Goal: Information Seeking & Learning: Learn about a topic

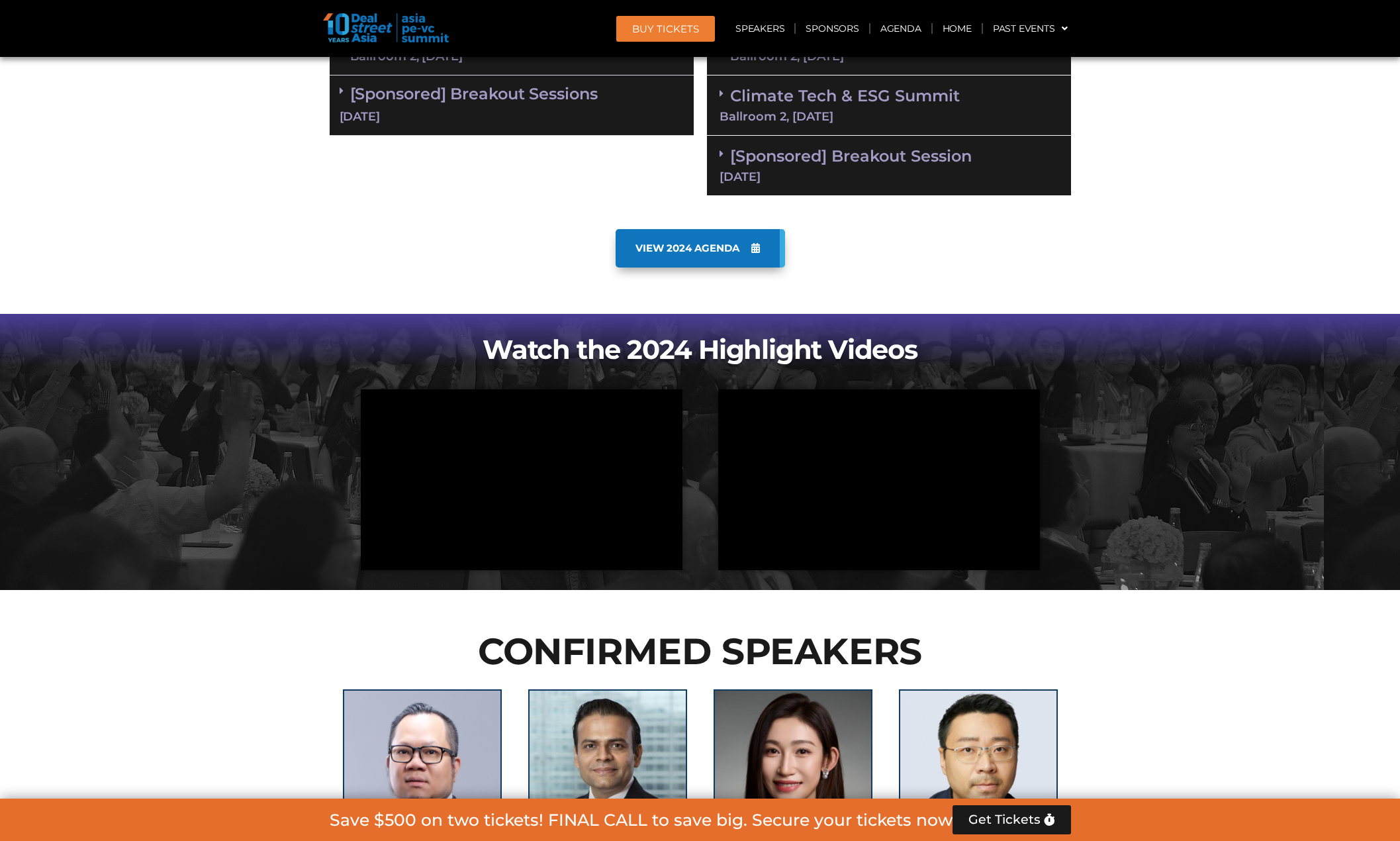
scroll to position [1522, 0]
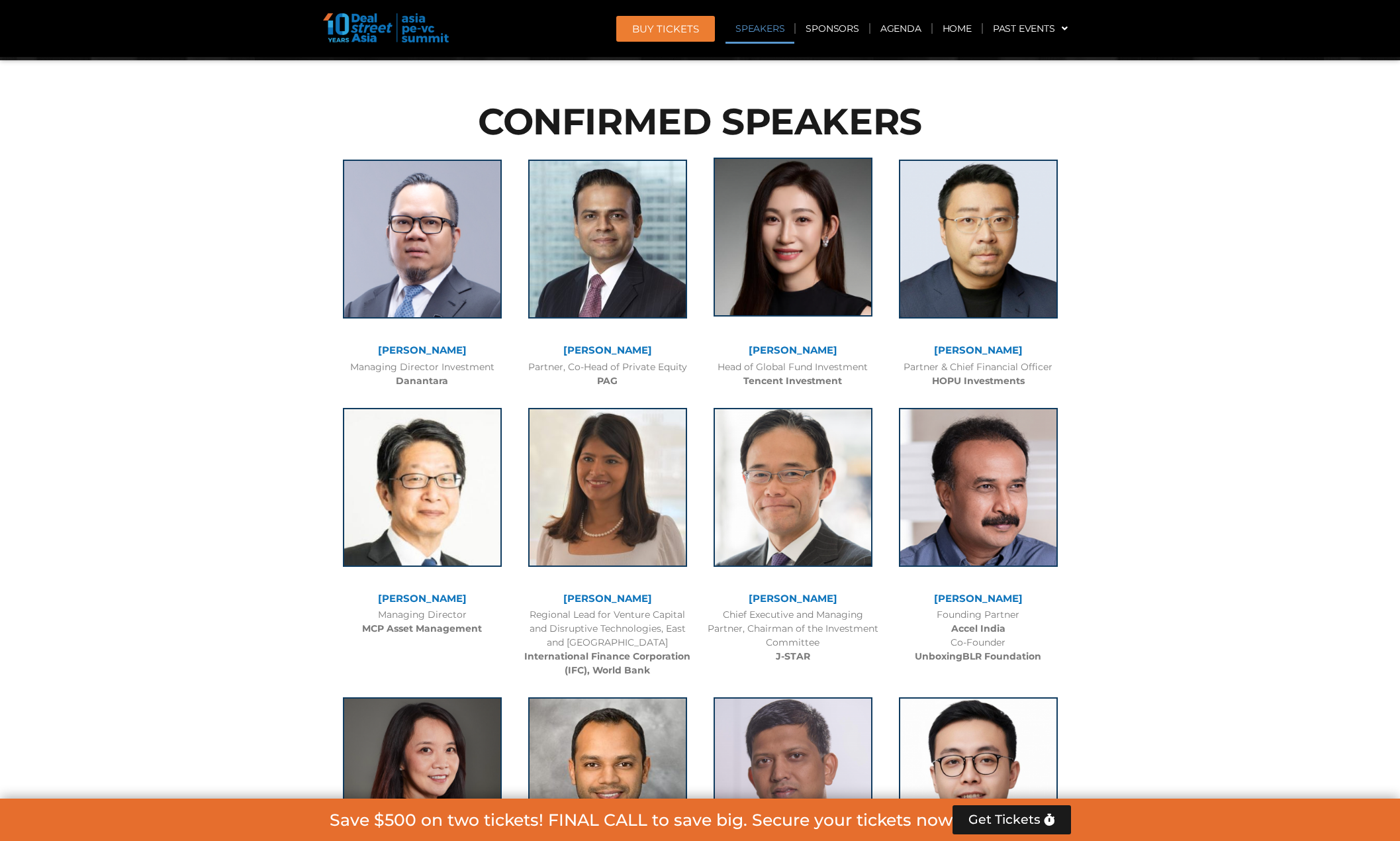
click at [805, 270] on img at bounding box center [793, 237] width 159 height 159
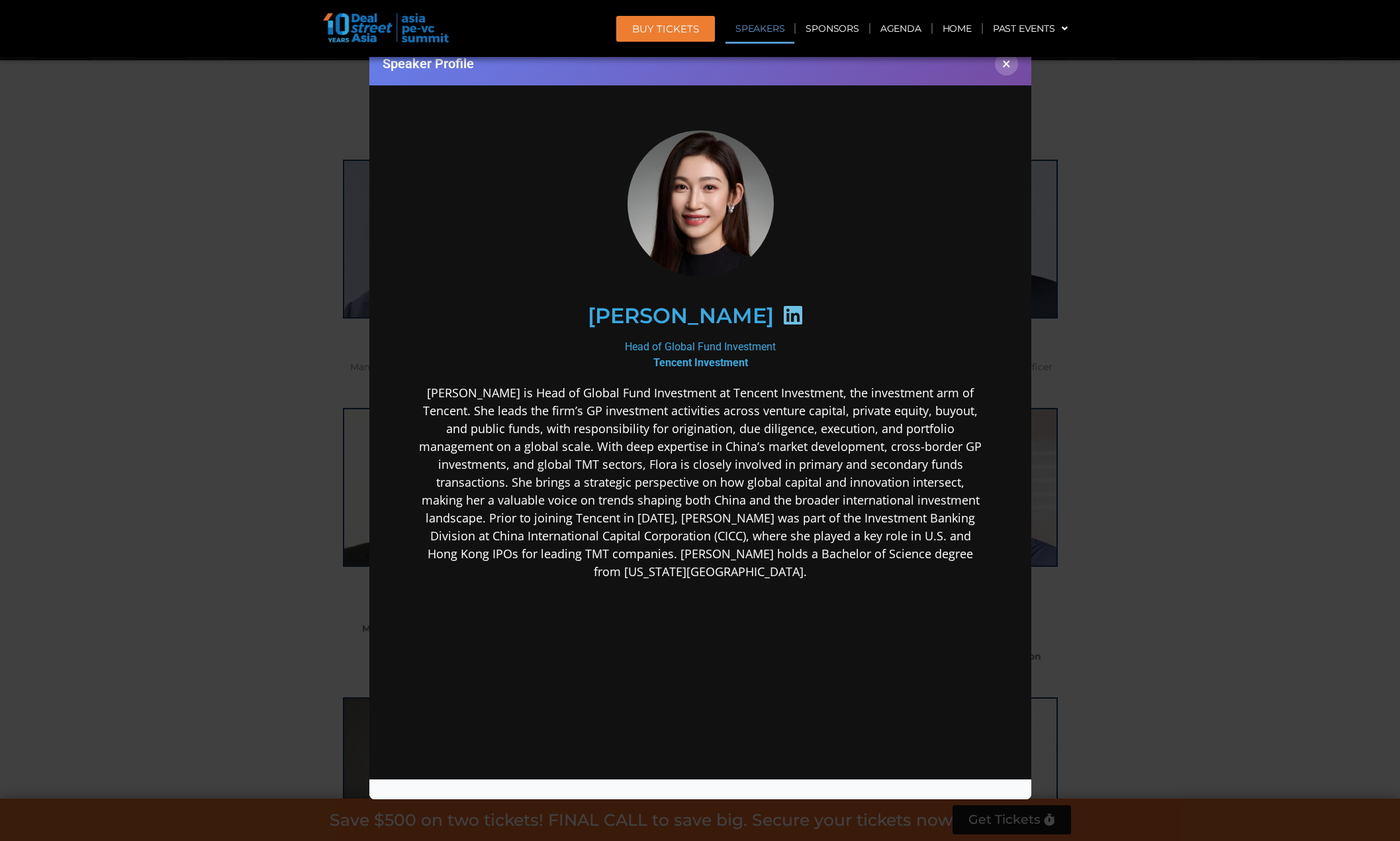
scroll to position [36, 0]
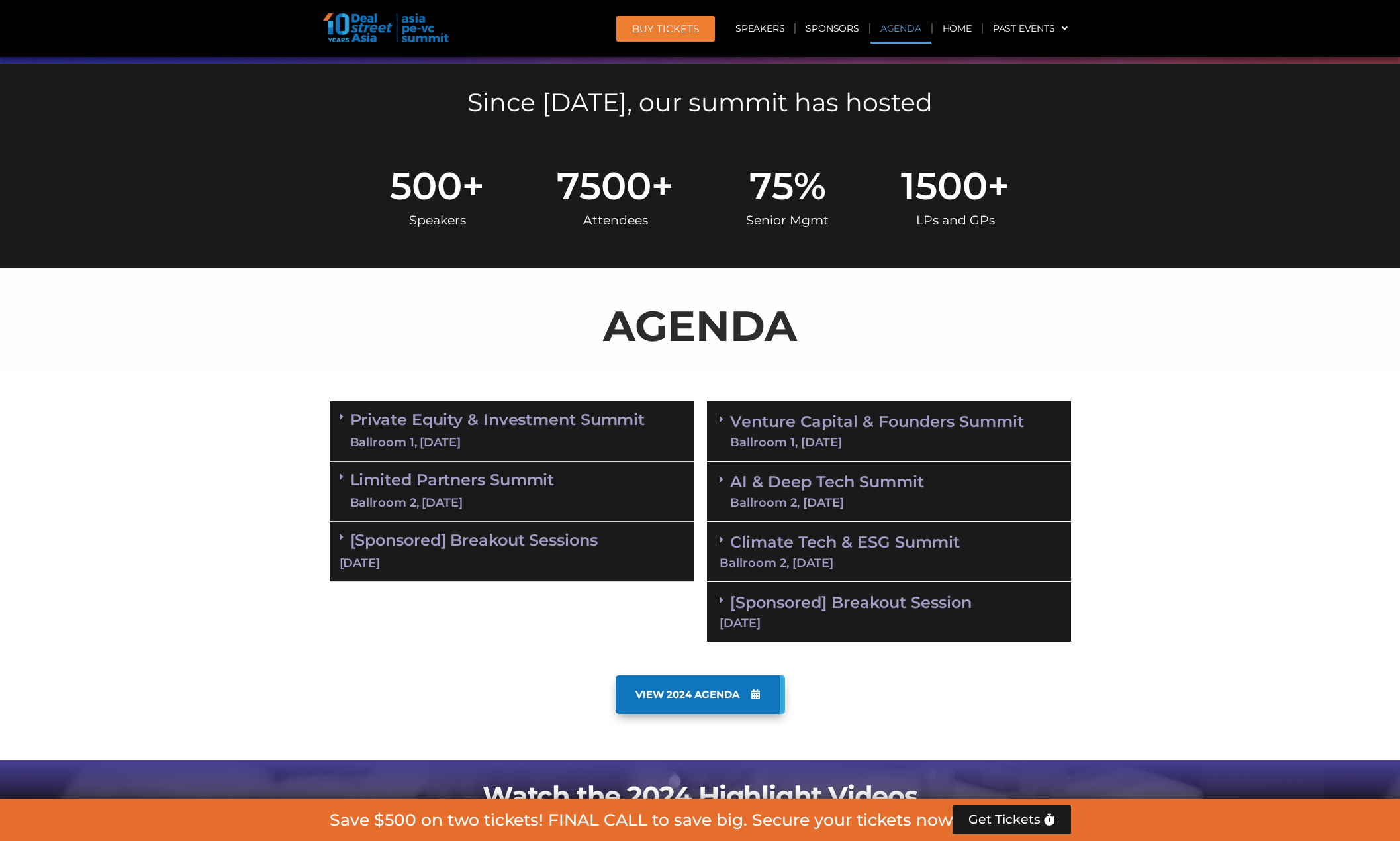
scroll to position [622, 0]
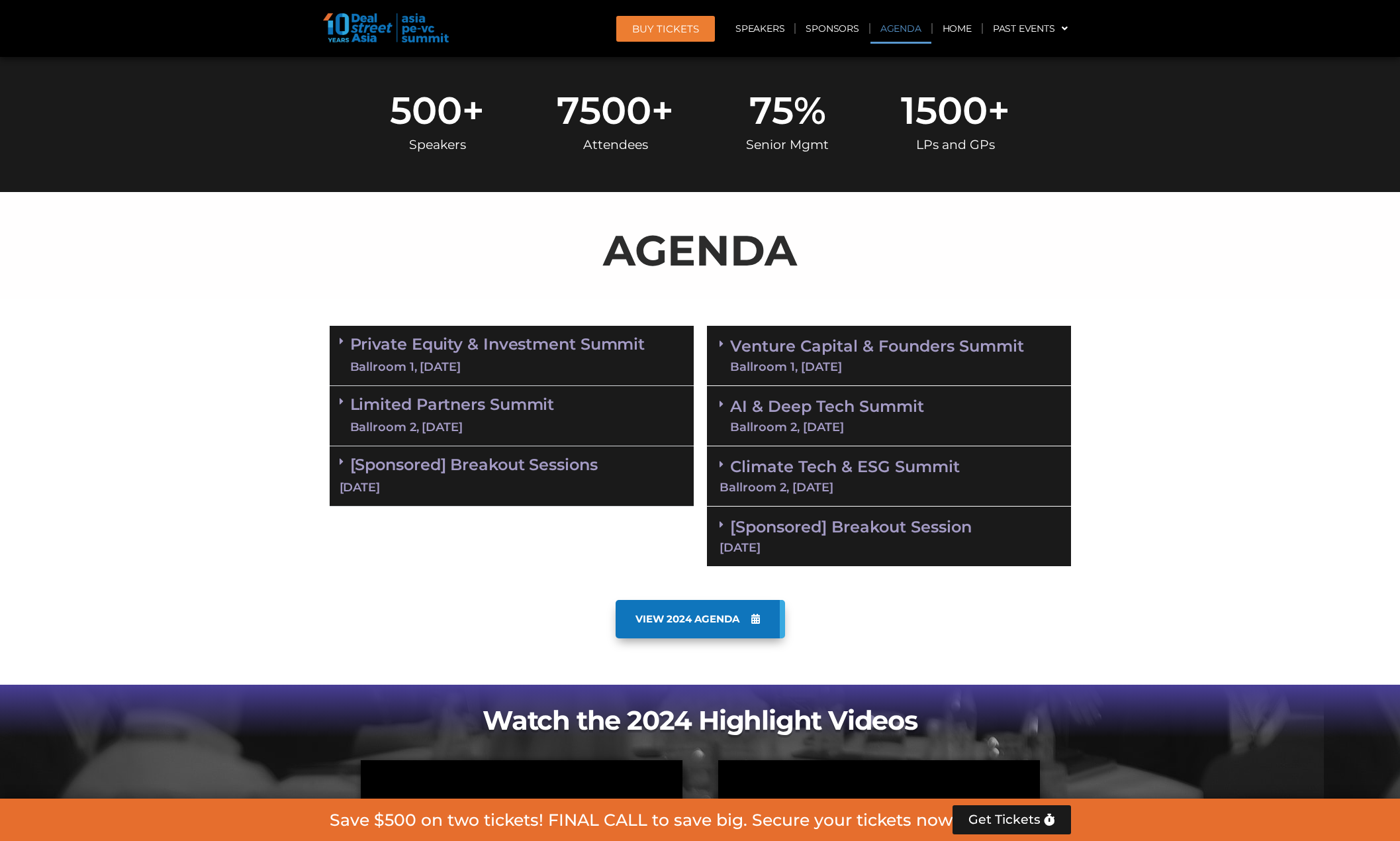
click at [695, 619] on span "VIEW 2024 AGENDA" at bounding box center [687, 619] width 104 height 12
click at [503, 434] on div "Ballroom 2, [DATE]" at bounding box center [452, 427] width 204 height 17
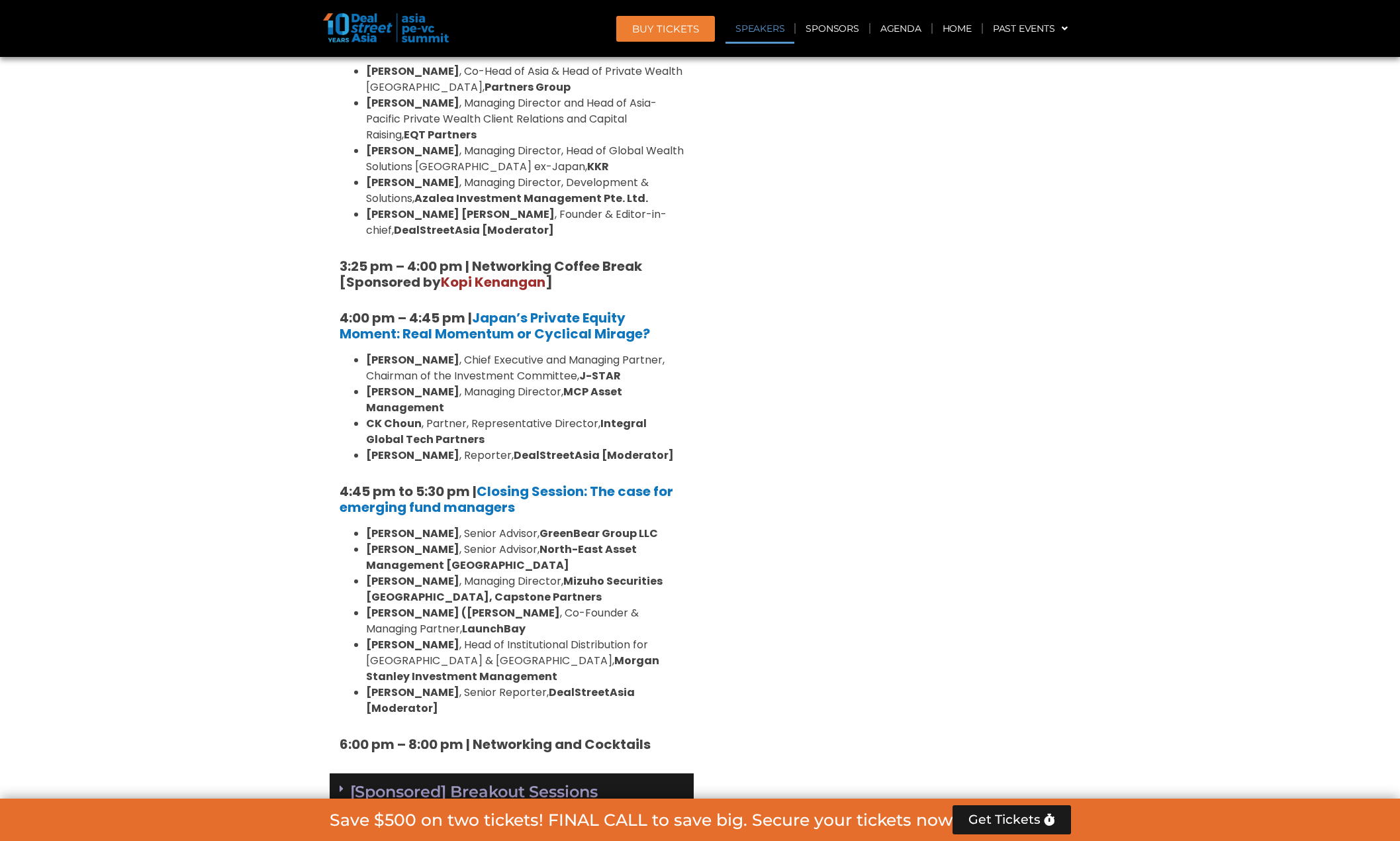
scroll to position [1814, 0]
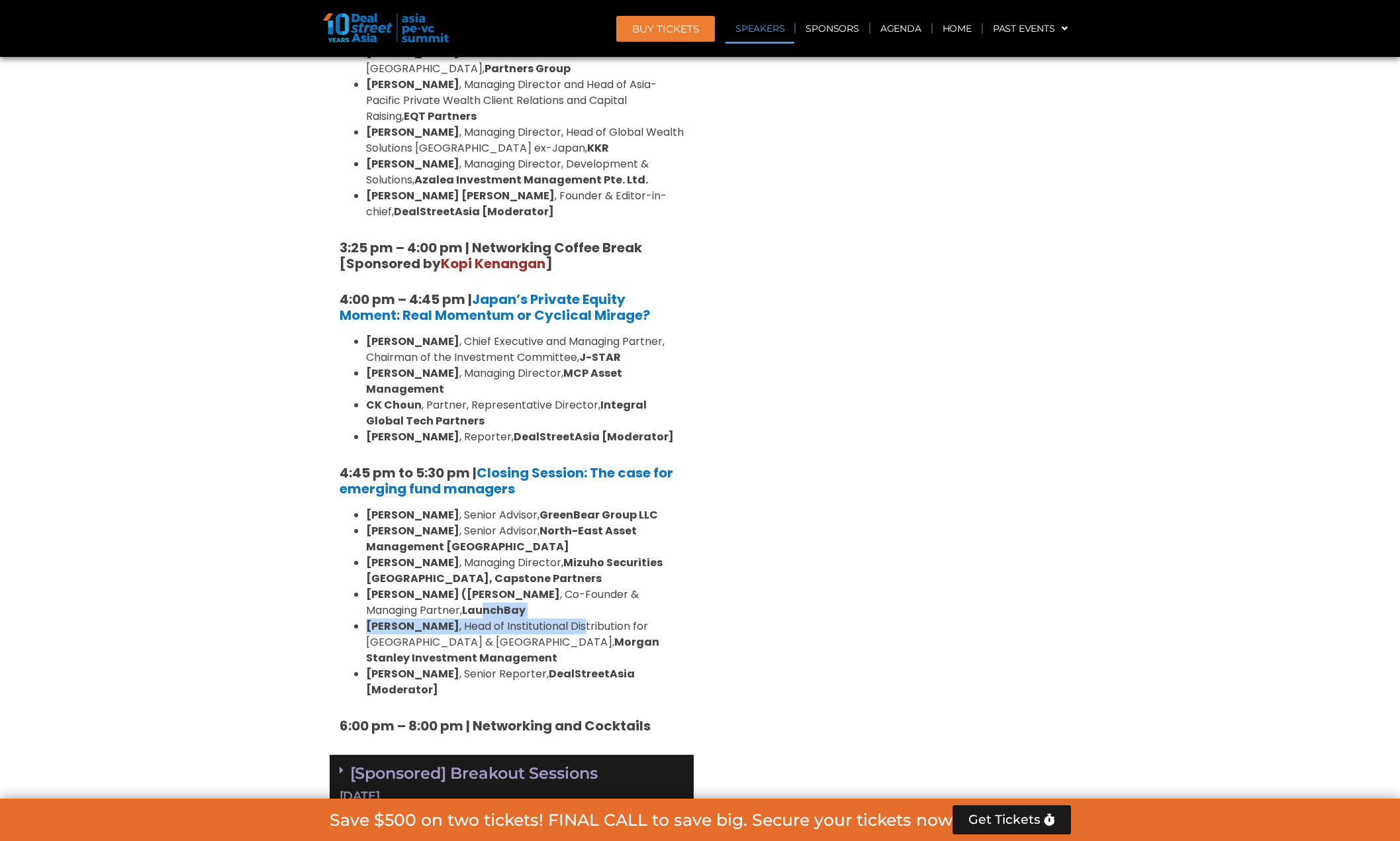
drag, startPoint x: 566, startPoint y: 543, endPoint x: 426, endPoint y: 537, distance: 140.1
click at [426, 537] on ul "Sanjay Gujral , Senior Advisor, GreenBear Group LLC Sam Robinson , Senior Advis…" at bounding box center [512, 602] width 344 height 191
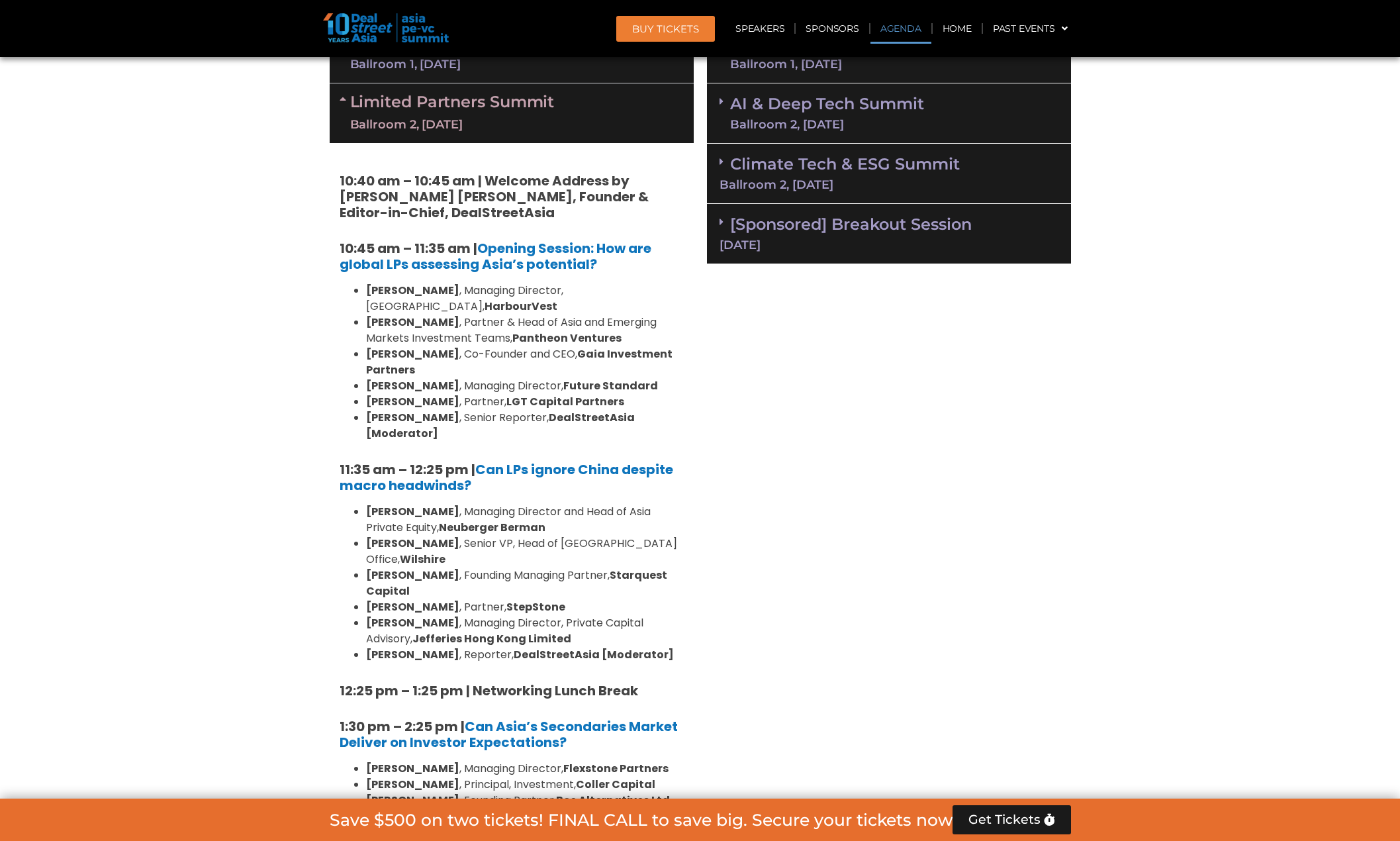
scroll to position [821, 0]
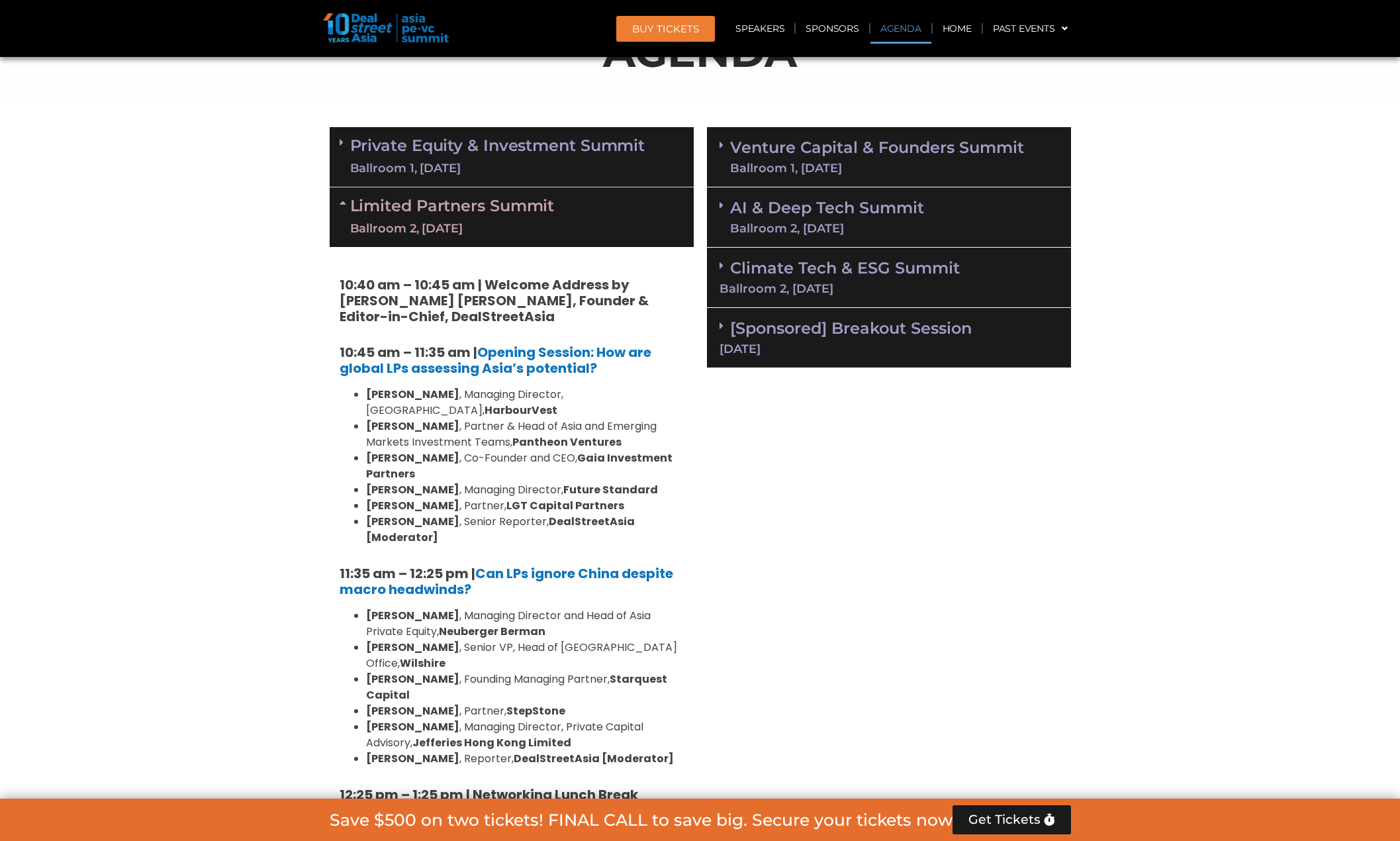
click at [536, 206] on link "Limited Partners Summit Ballroom 2, 10 Sept" at bounding box center [452, 218] width 204 height 40
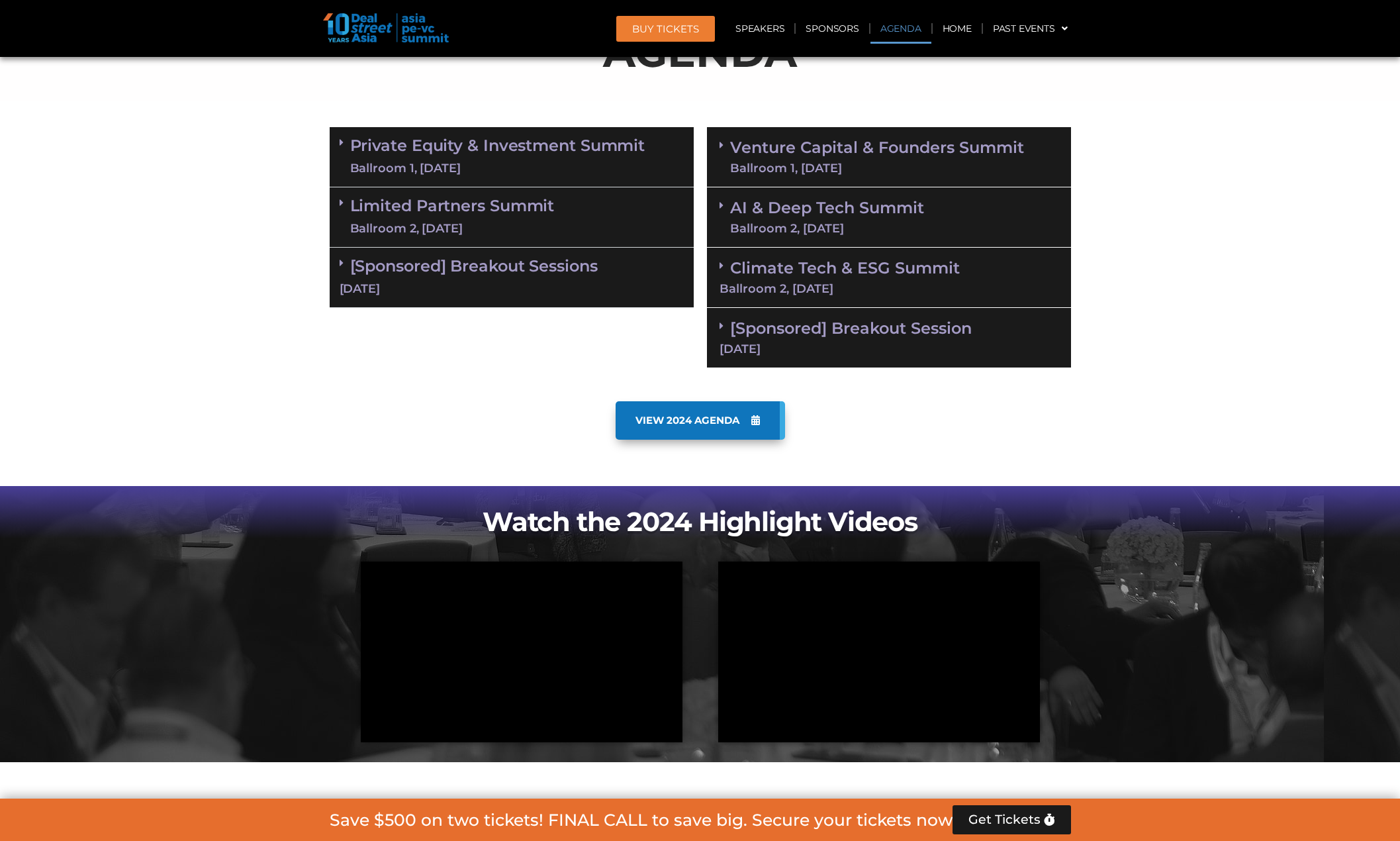
click at [1033, 327] on div "[Sponsored] Breakout Session 11 Sept" at bounding box center [888, 338] width 364 height 60
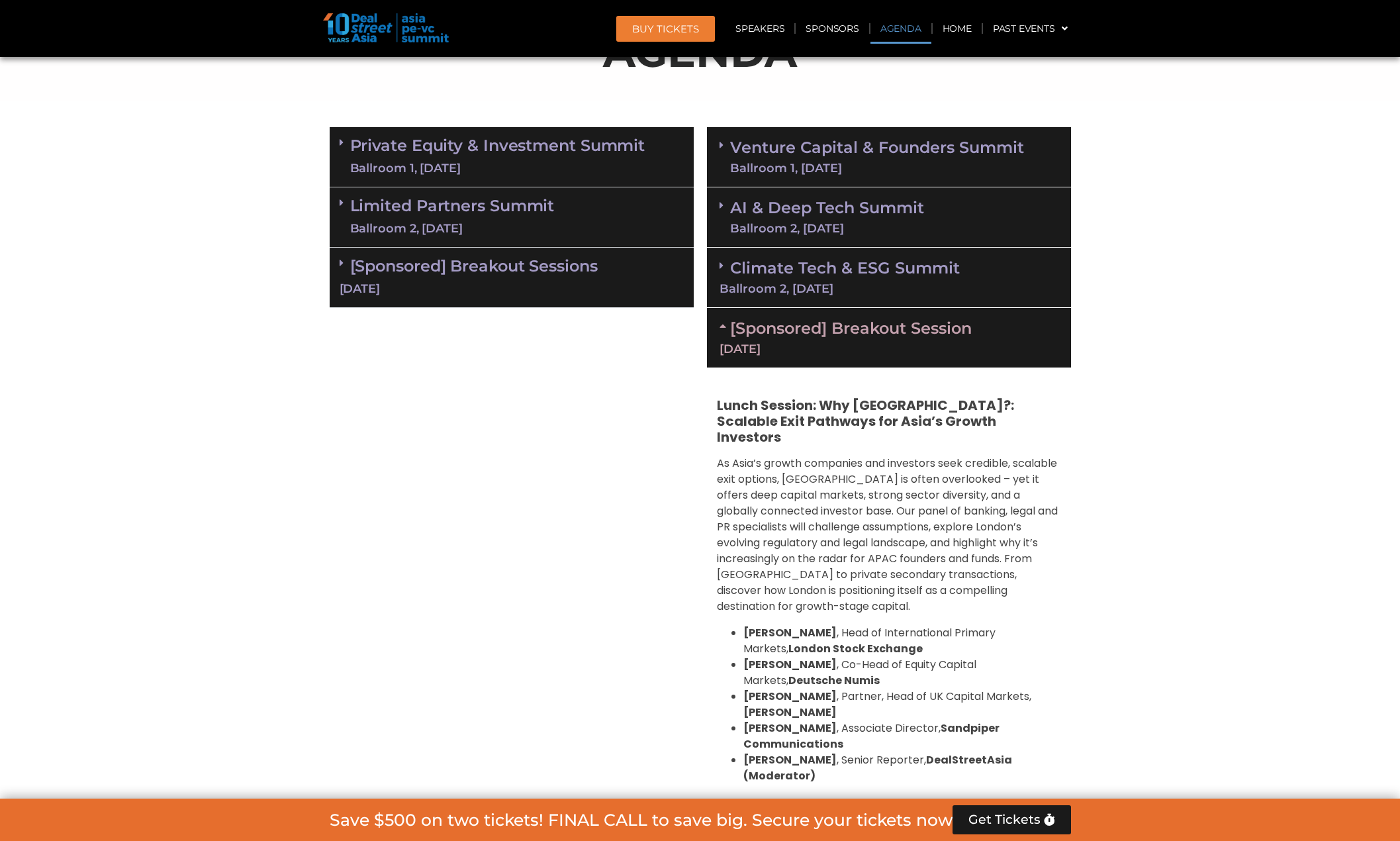
click at [984, 206] on div "AI & Deep Tech Summit Ballroom 2, 11 Sept" at bounding box center [888, 217] width 364 height 60
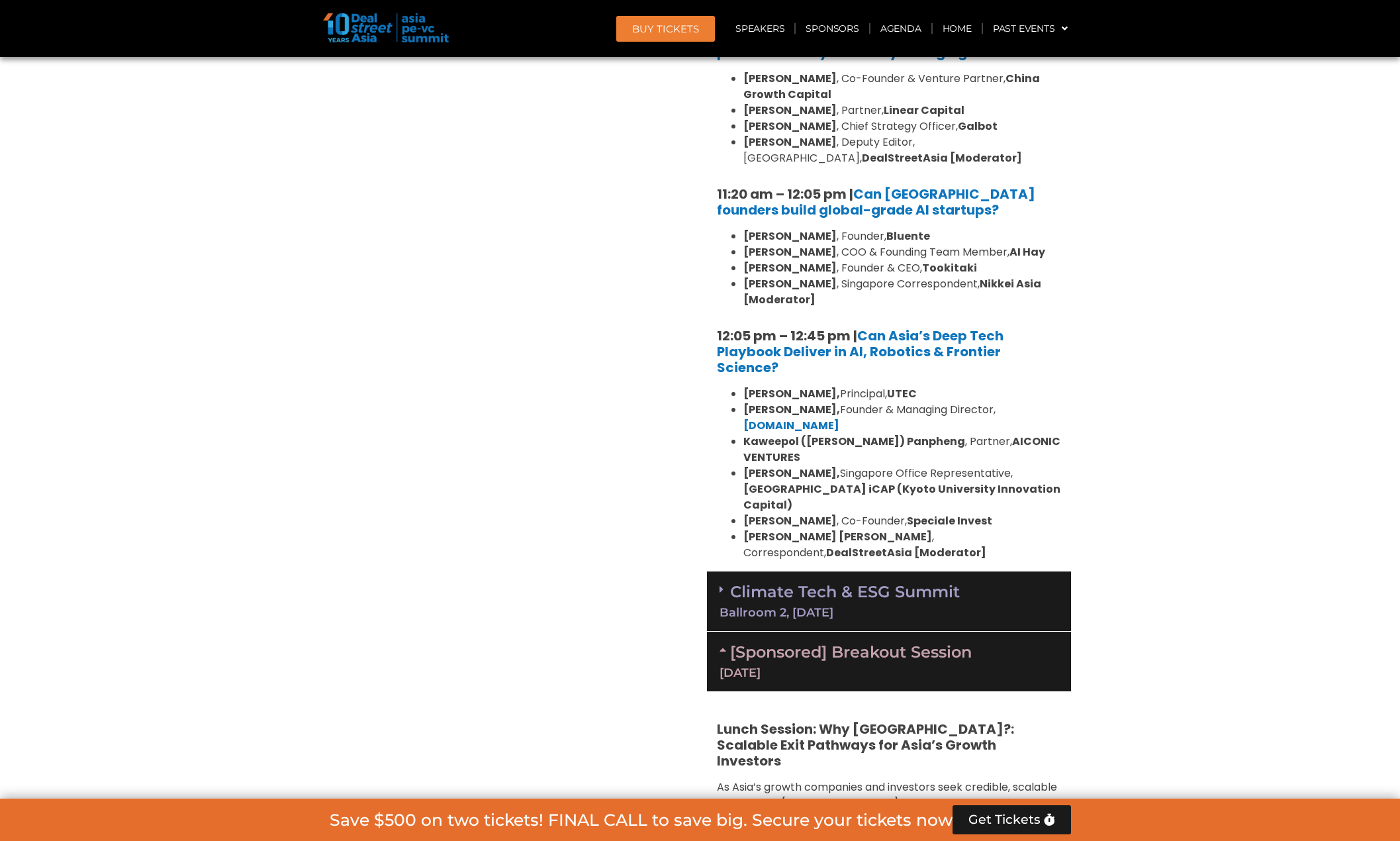
scroll to position [1152, 0]
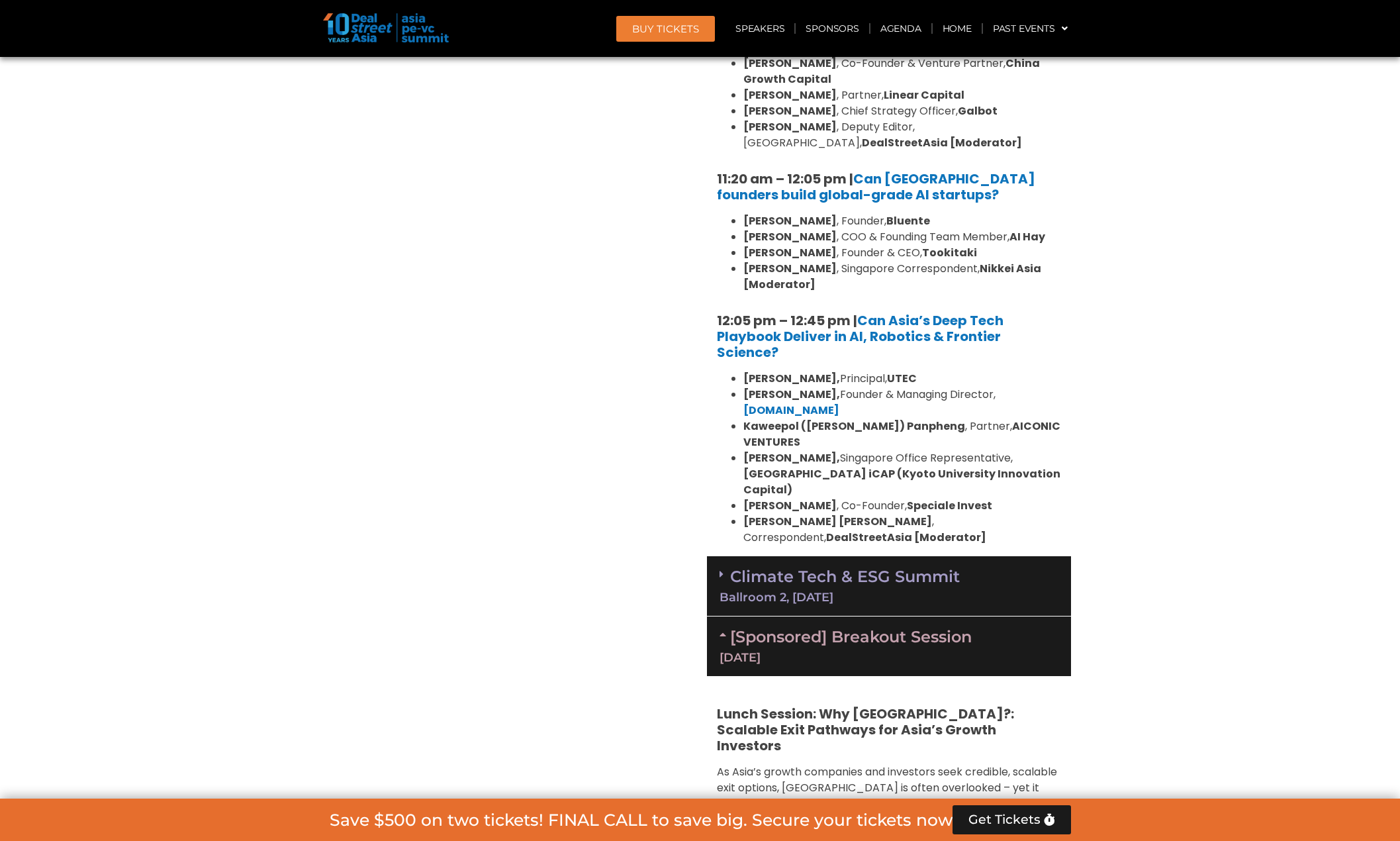
click at [946, 567] on link "Climate Tech & ESG Summit Ballroom 2, 11 Sept" at bounding box center [888, 585] width 339 height 37
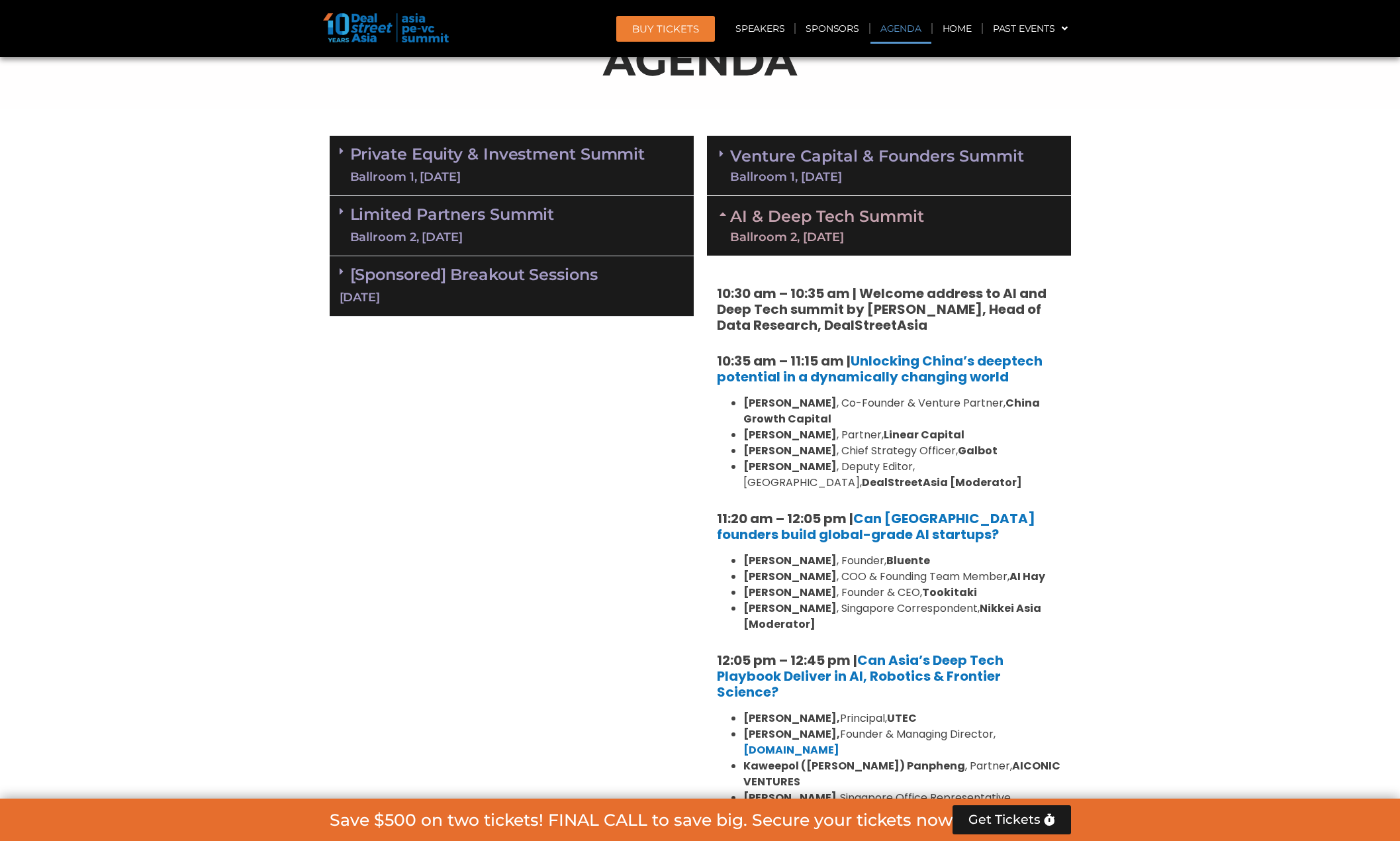
scroll to position [688, 0]
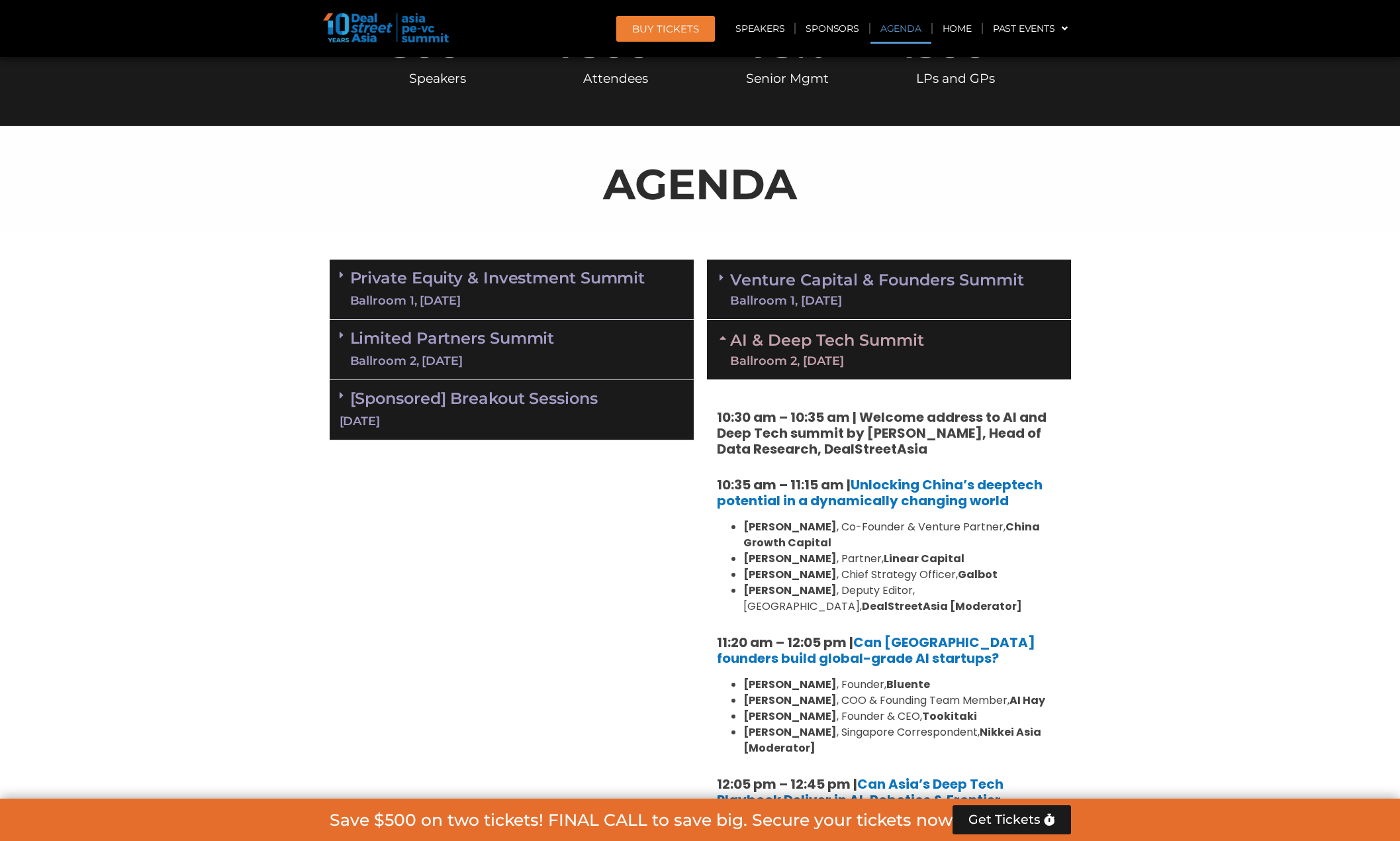
click at [1018, 314] on div "Venture Capital & Founders​ Summit Ballroom 1, 11 Sept" at bounding box center [888, 289] width 364 height 60
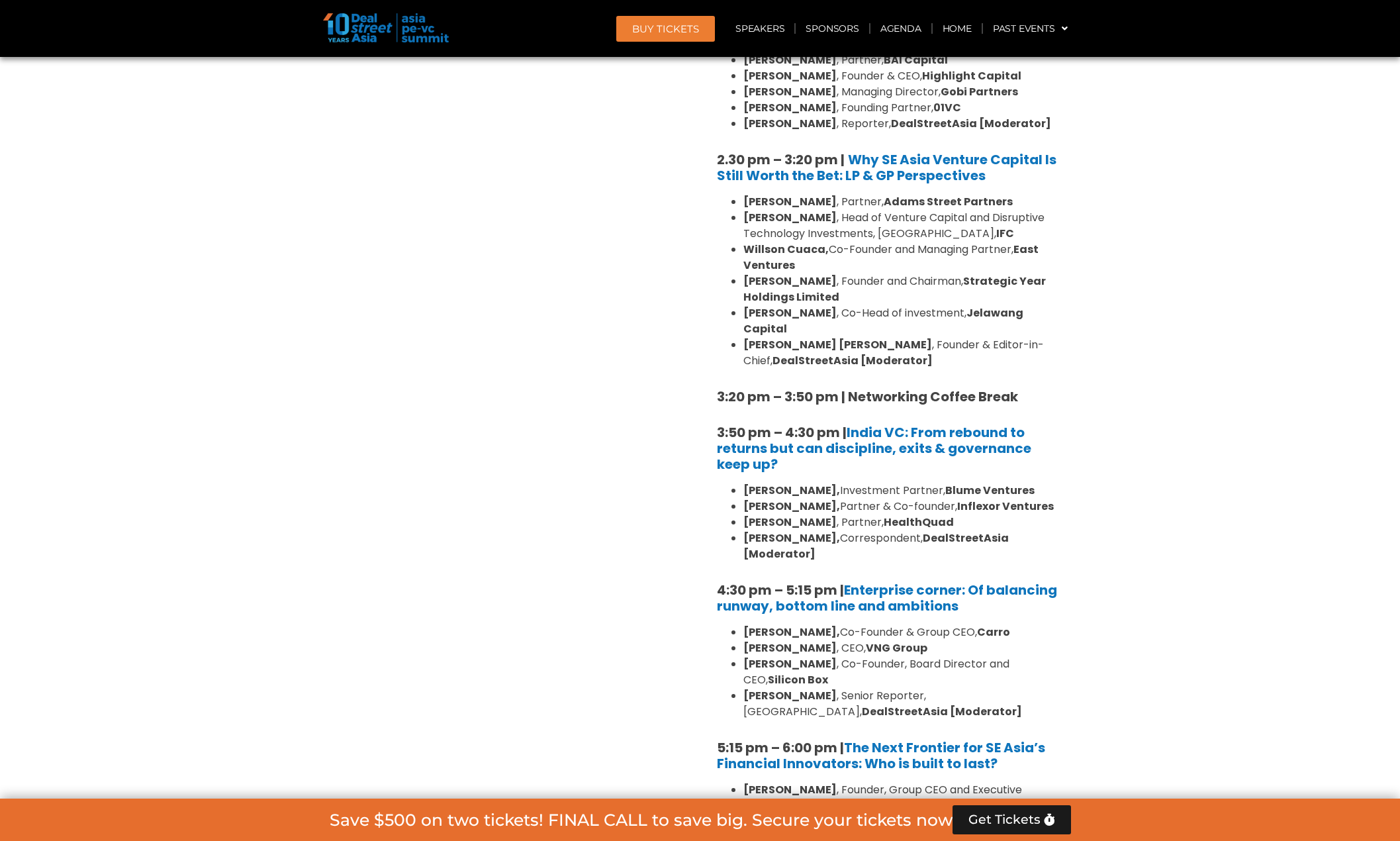
scroll to position [2277, 0]
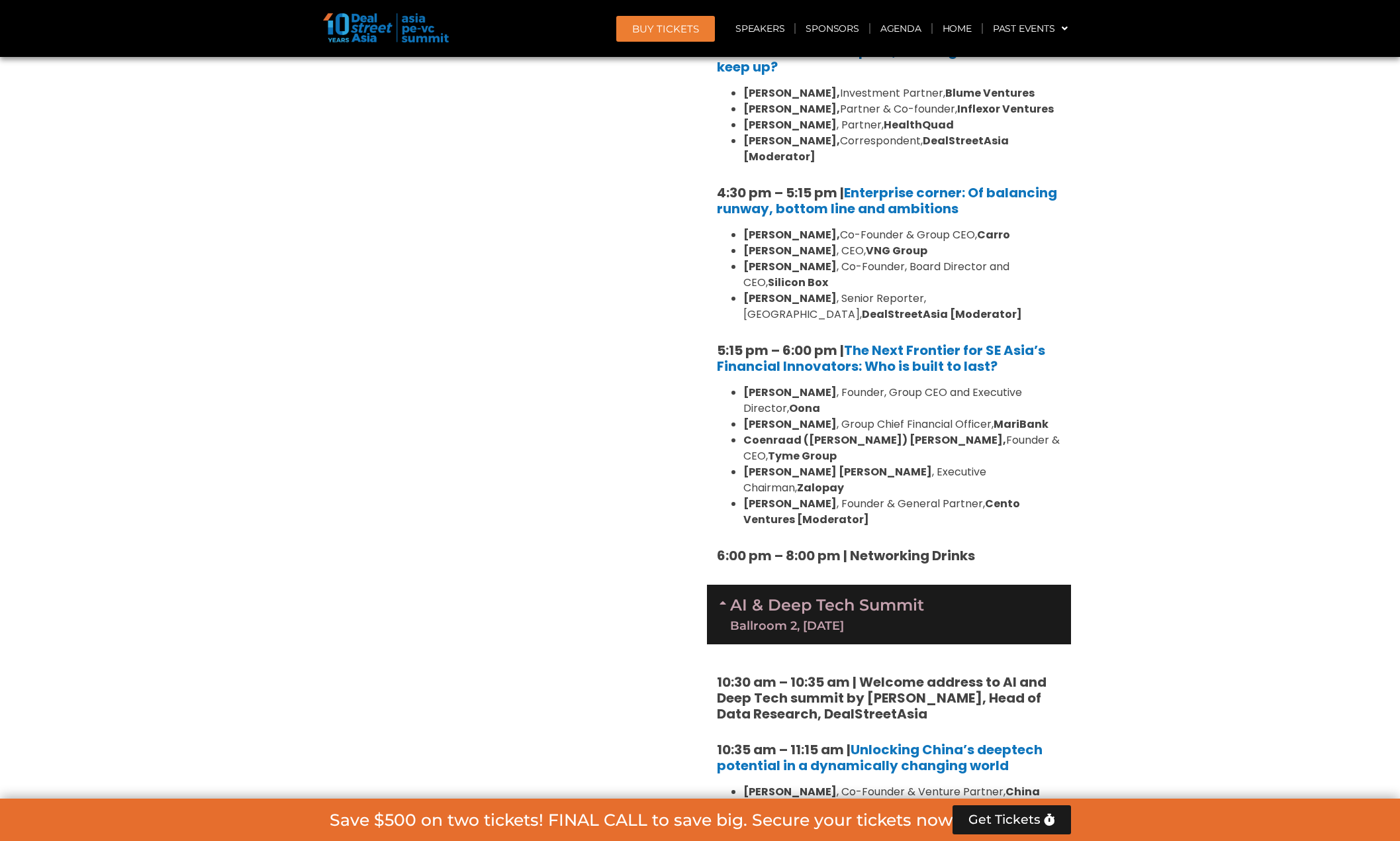
drag, startPoint x: 1013, startPoint y: 386, endPoint x: 935, endPoint y: 392, distance: 78.2
click at [935, 464] on li "Andy Nguyen Tran , Executive Chairman, Zalopay" at bounding box center [902, 480] width 318 height 32
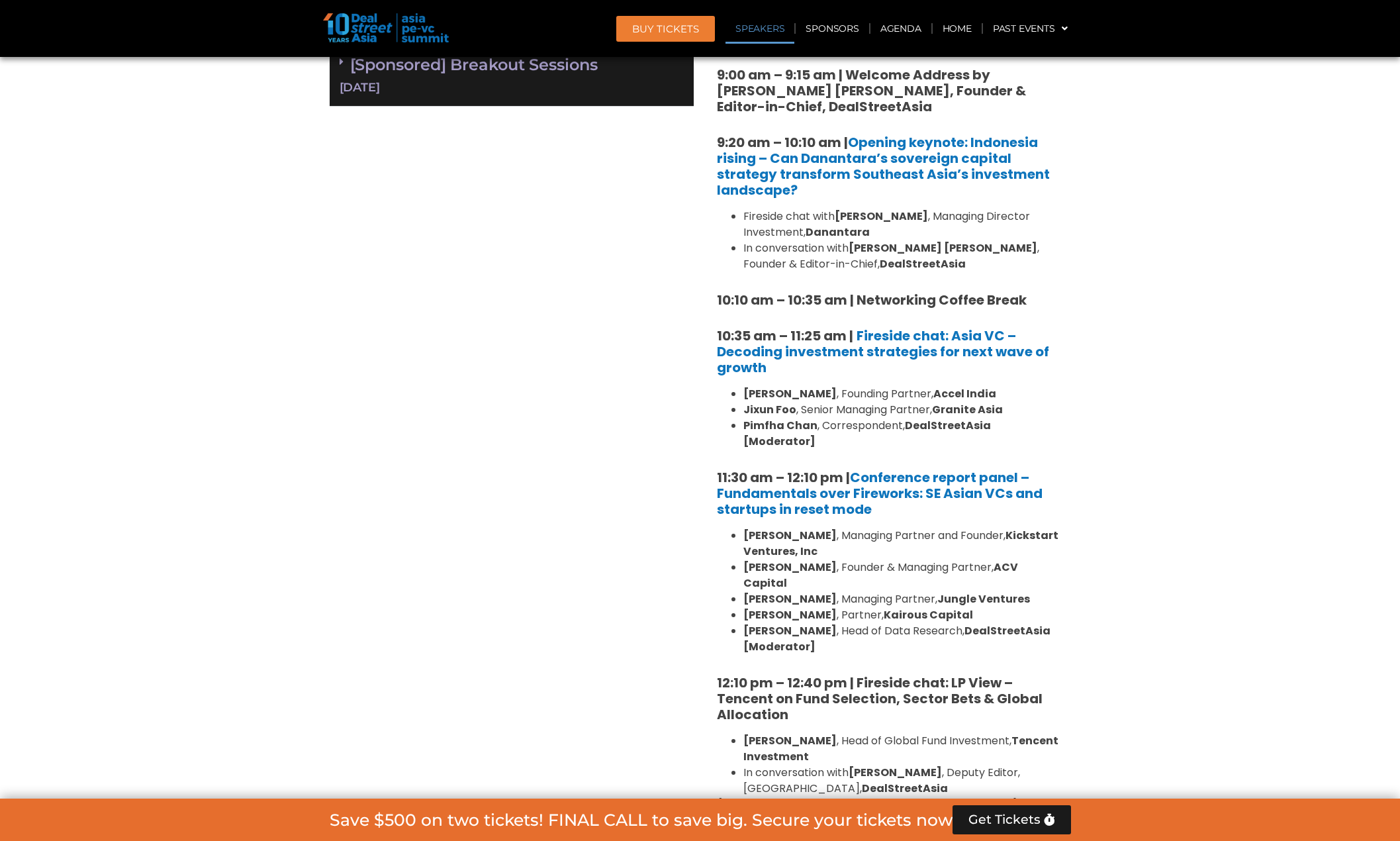
scroll to position [887, 0]
